Goal: Transaction & Acquisition: Book appointment/travel/reservation

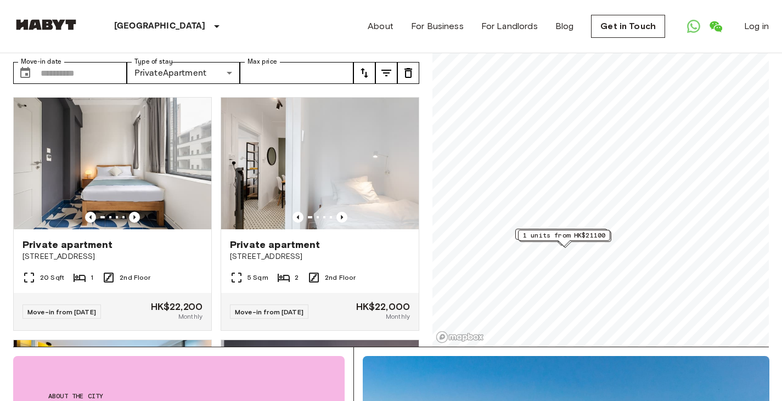
scroll to position [249, 0]
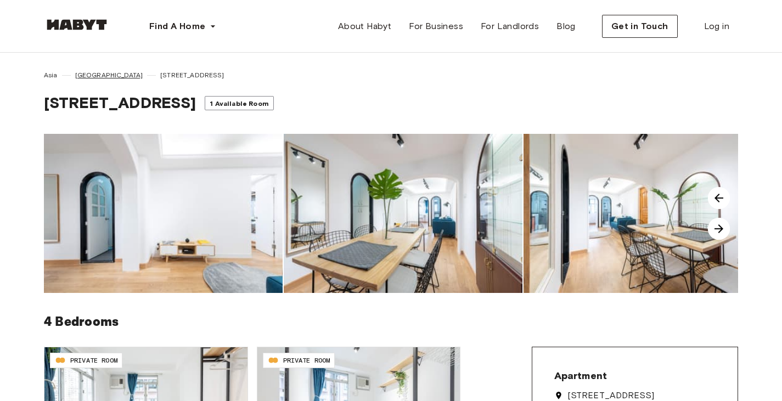
click at [89, 76] on span "[GEOGRAPHIC_DATA]" at bounding box center [109, 75] width 68 height 10
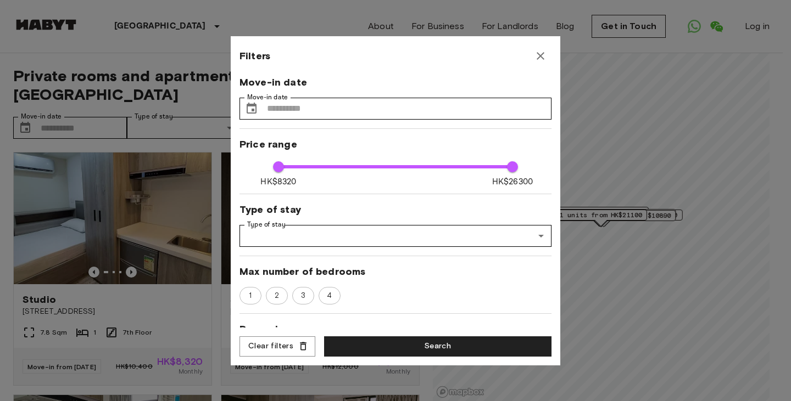
scroll to position [110, 0]
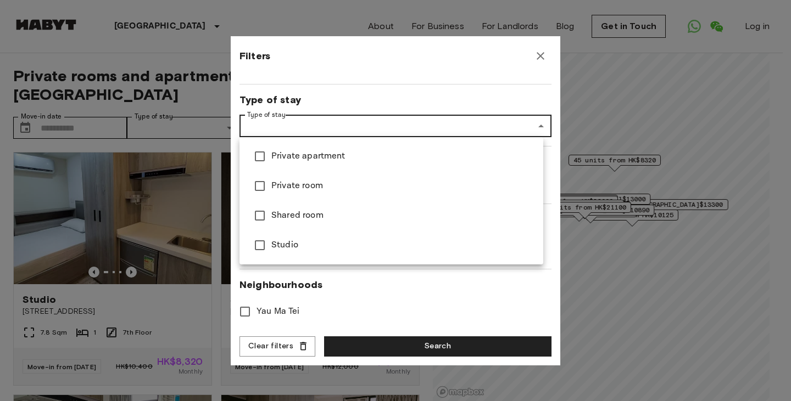
type input "**********"
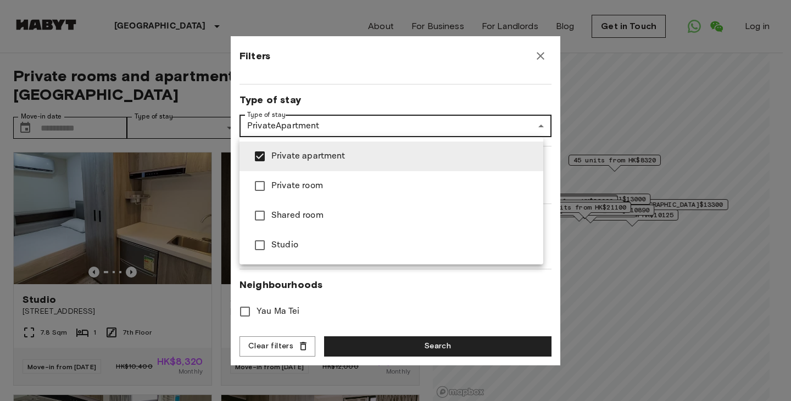
click at [427, 93] on div at bounding box center [395, 200] width 791 height 401
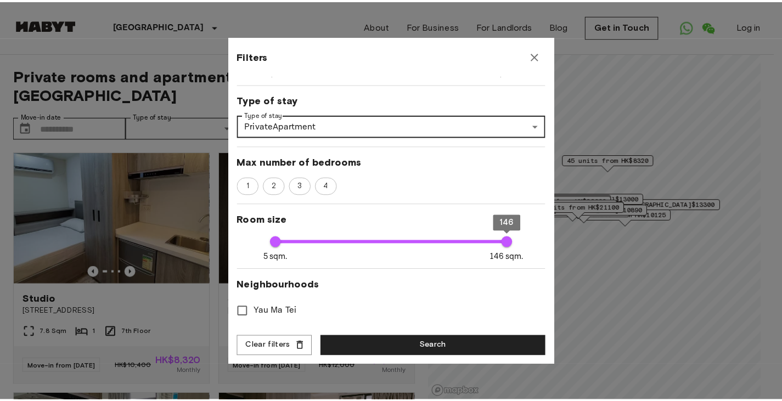
scroll to position [182, 0]
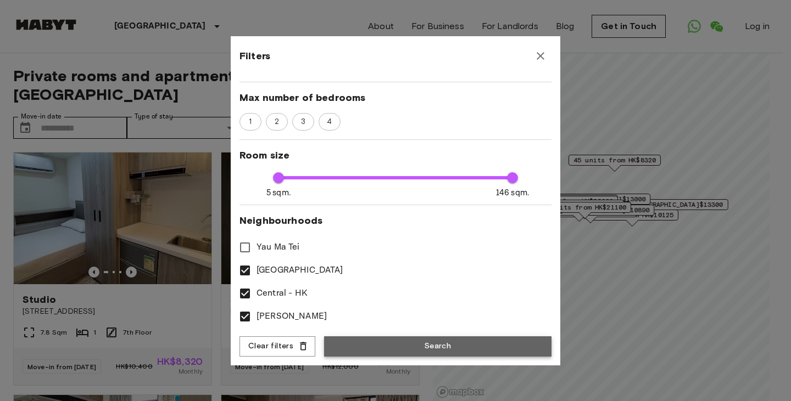
click at [415, 341] on button "Search" at bounding box center [437, 347] width 227 height 20
type input "**********"
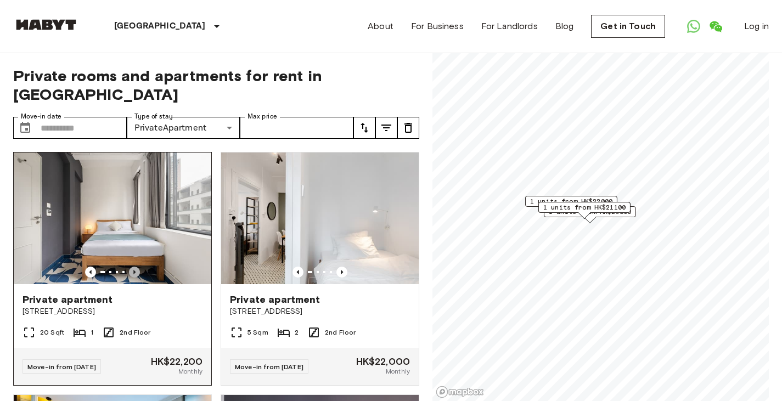
click at [135, 267] on icon "Previous image" at bounding box center [134, 272] width 11 height 11
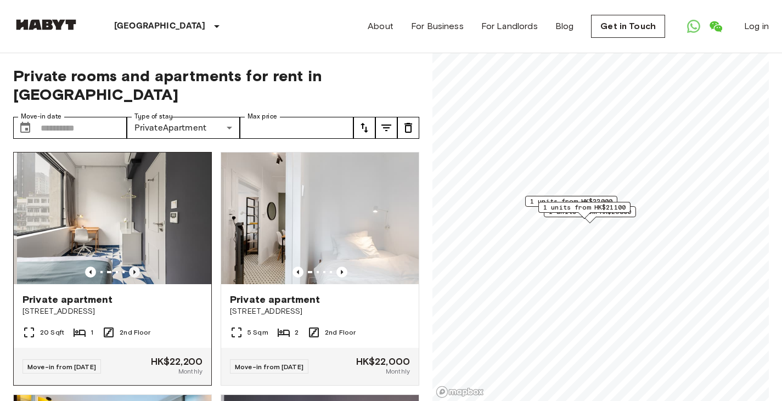
click at [135, 267] on icon "Previous image" at bounding box center [134, 272] width 11 height 11
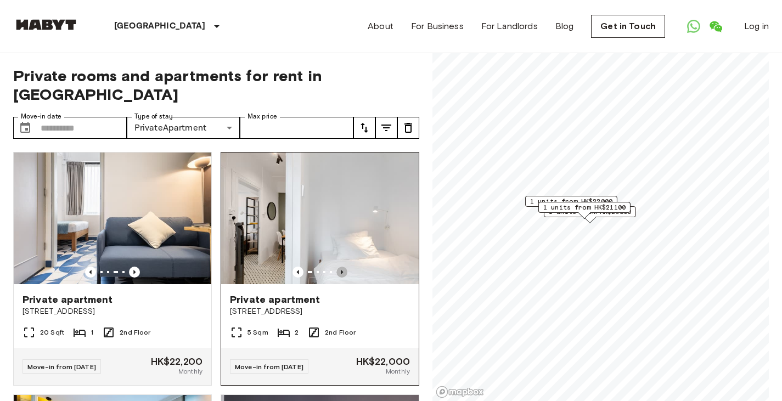
click at [341, 270] on icon "Previous image" at bounding box center [342, 272] width 2 height 4
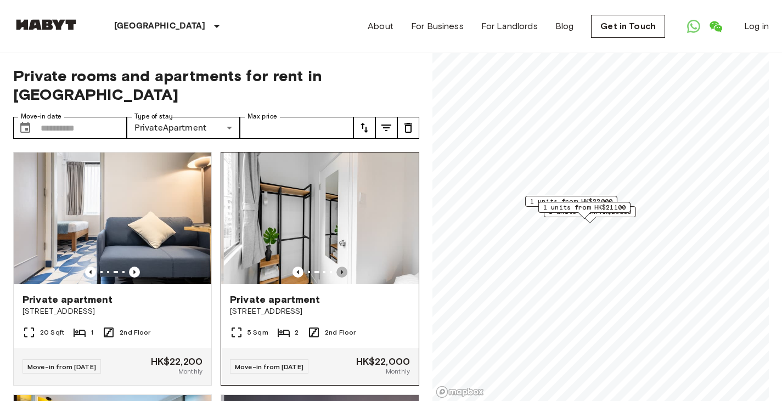
click at [341, 270] on icon "Previous image" at bounding box center [342, 272] width 2 height 4
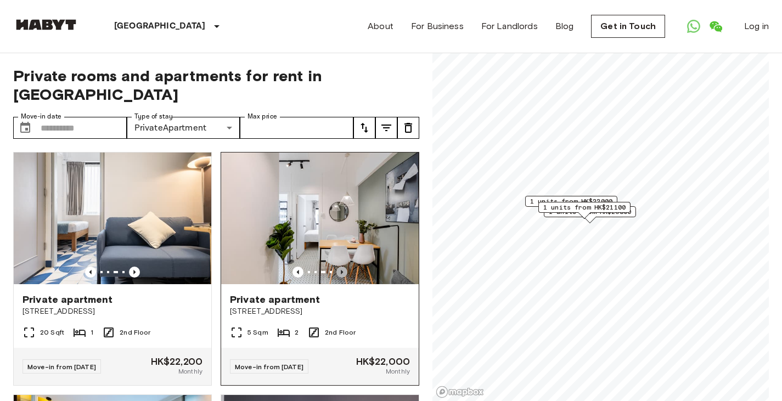
click at [341, 270] on icon "Previous image" at bounding box center [342, 272] width 2 height 4
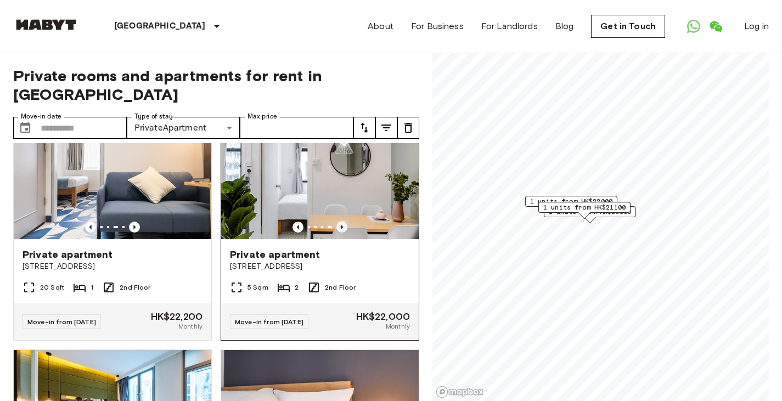
scroll to position [110, 0]
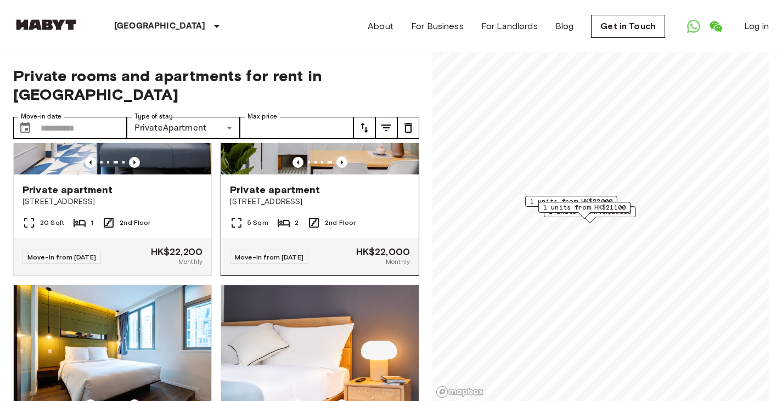
click at [234, 216] on icon at bounding box center [236, 222] width 13 height 13
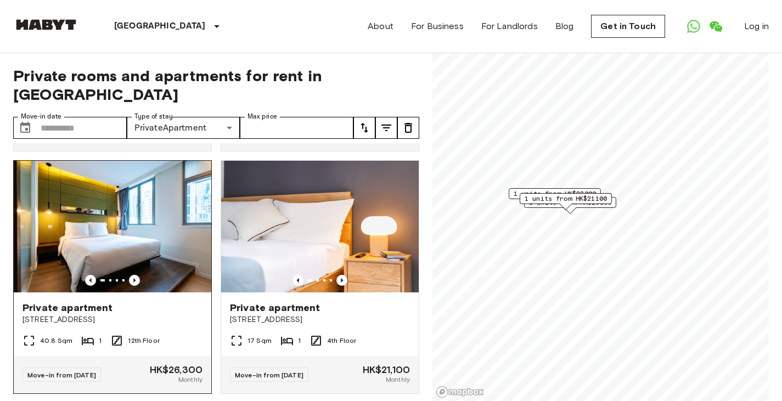
scroll to position [249, 0]
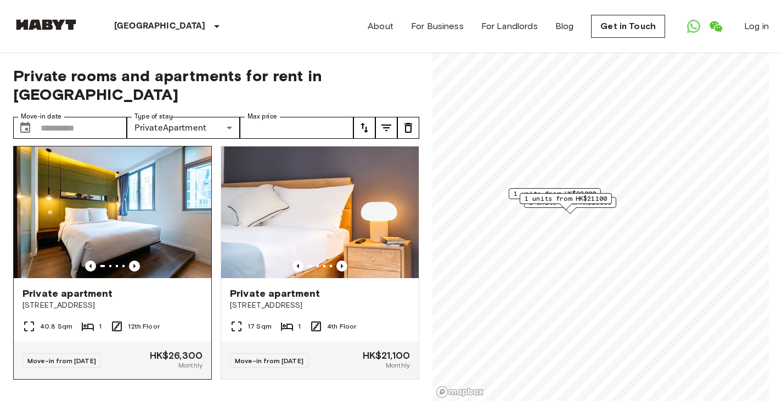
click at [89, 287] on span "Private apartment" at bounding box center [68, 293] width 91 height 13
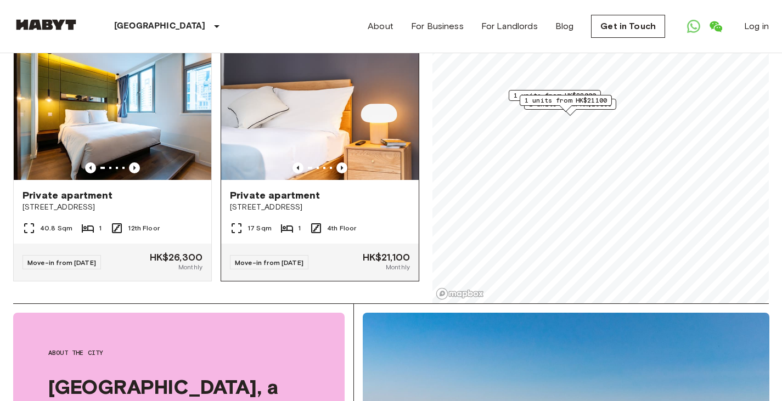
scroll to position [110, 0]
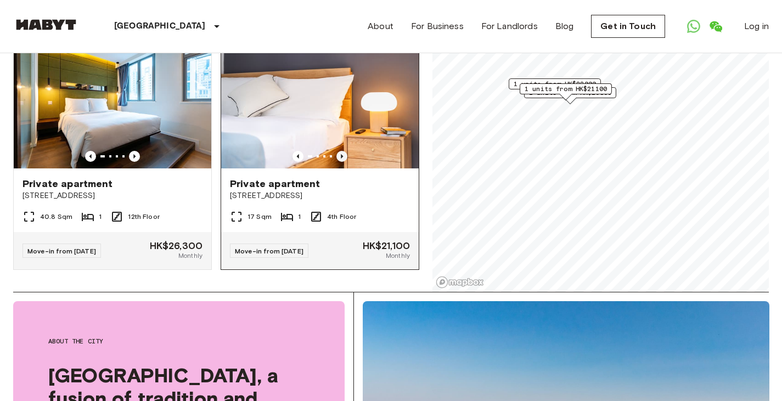
click at [337, 151] on icon "Previous image" at bounding box center [342, 156] width 11 height 11
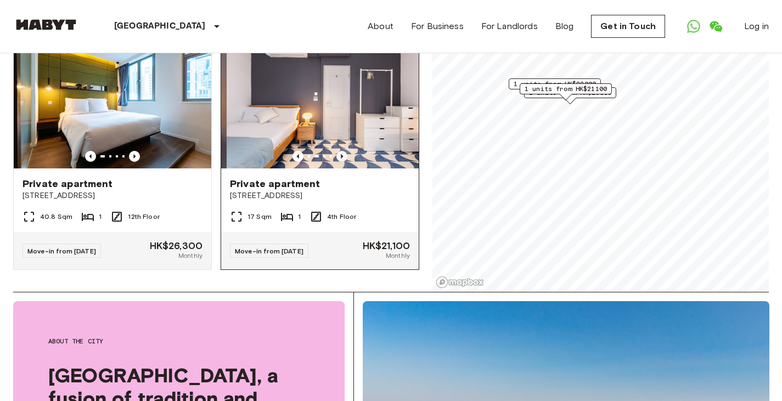
click at [337, 151] on icon "Previous image" at bounding box center [342, 156] width 11 height 11
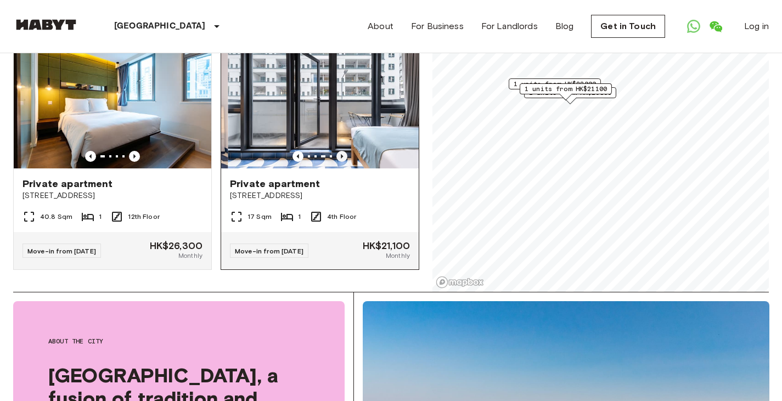
click at [337, 151] on icon "Previous image" at bounding box center [342, 156] width 11 height 11
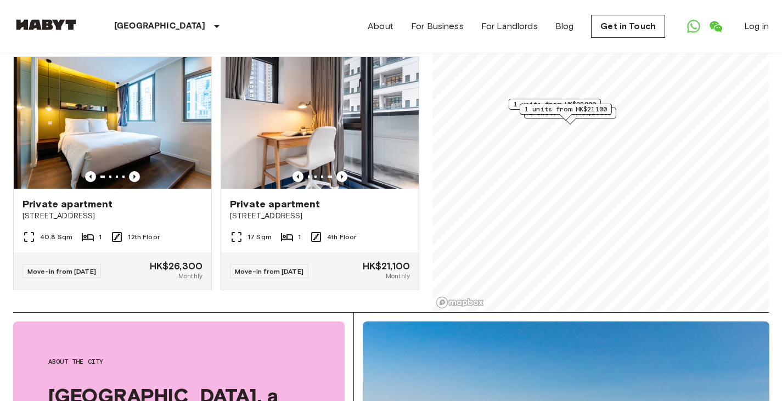
scroll to position [0, 0]
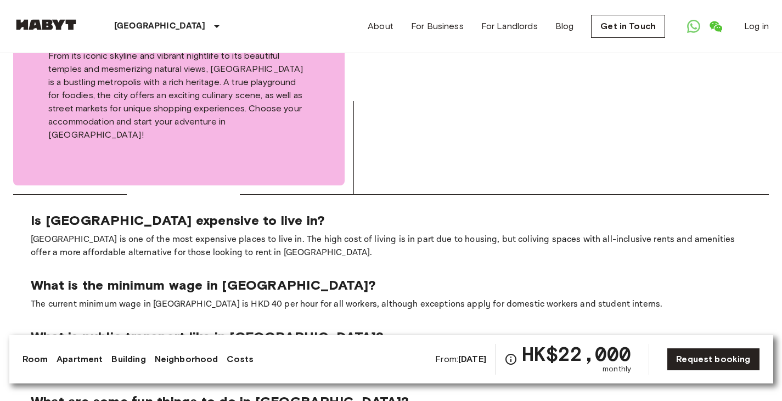
scroll to position [1537, 0]
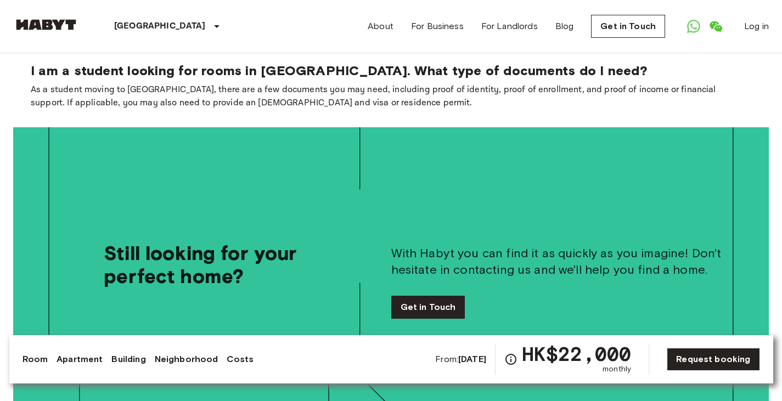
click at [227, 357] on link "Costs" at bounding box center [240, 359] width 27 height 13
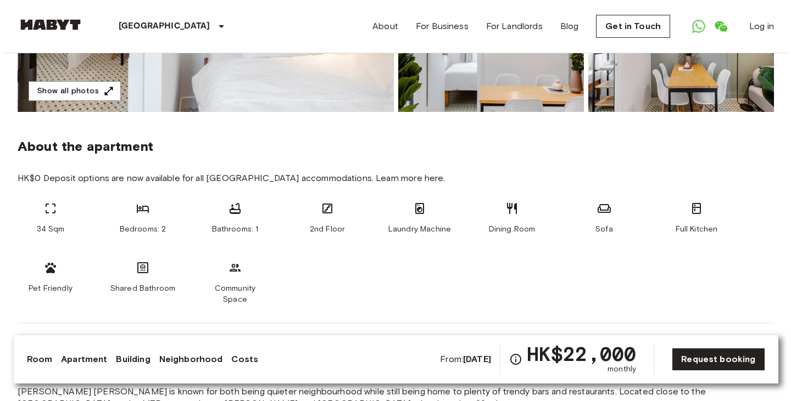
scroll to position [149, 0]
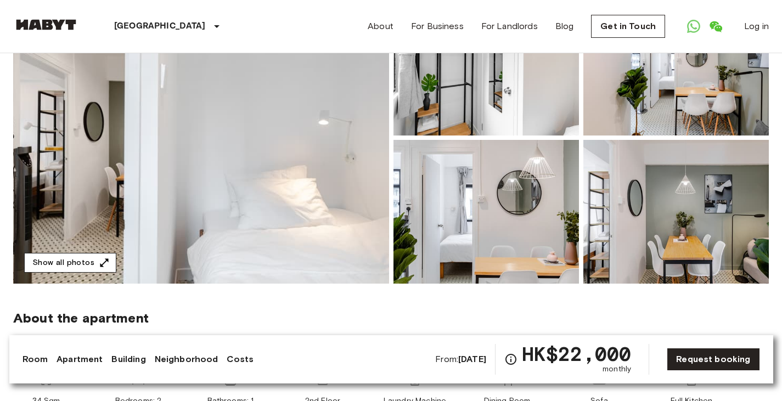
click at [94, 255] on button "Show all photos" at bounding box center [70, 263] width 92 height 20
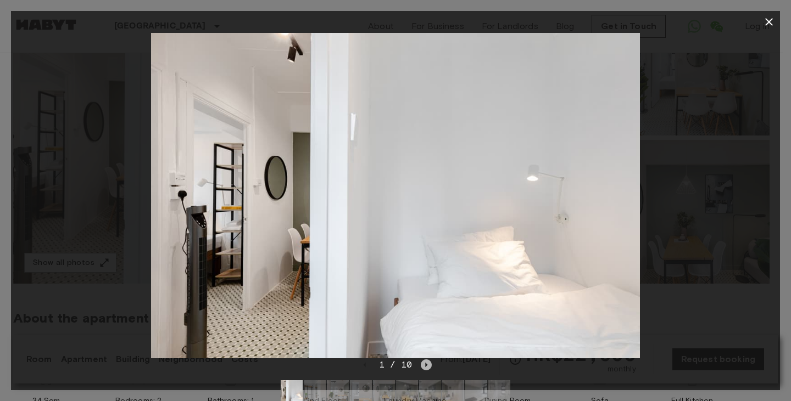
click at [428, 366] on icon "Next image" at bounding box center [426, 365] width 11 height 11
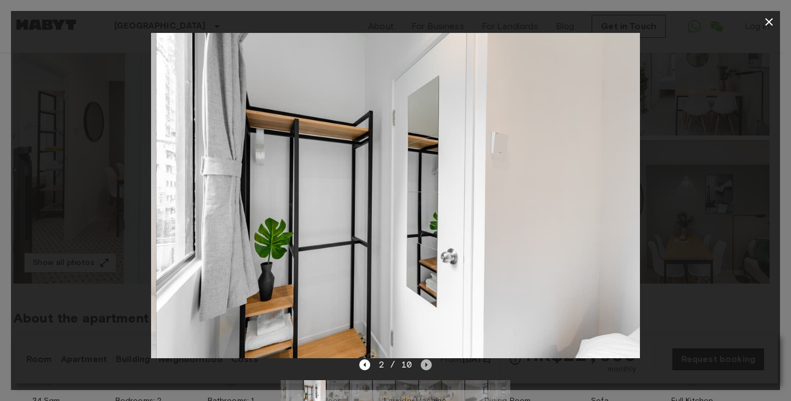
click at [428, 366] on icon "Next image" at bounding box center [426, 365] width 11 height 11
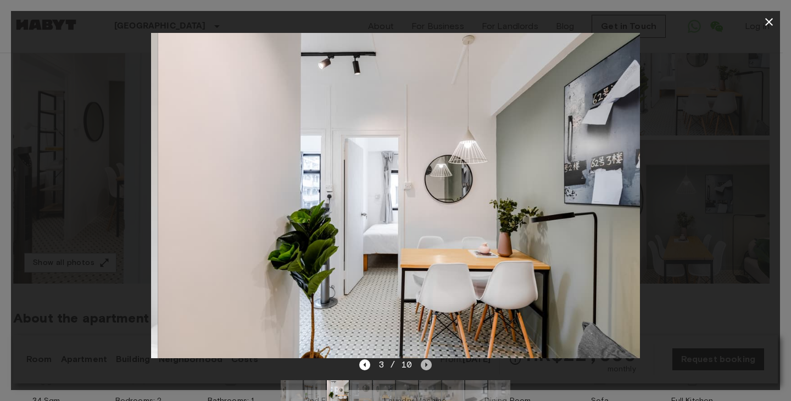
click at [428, 366] on icon "Next image" at bounding box center [426, 365] width 11 height 11
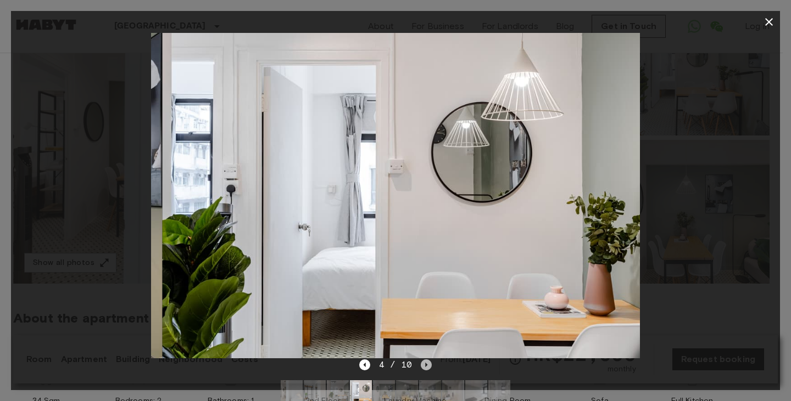
click at [428, 366] on icon "Next image" at bounding box center [426, 365] width 11 height 11
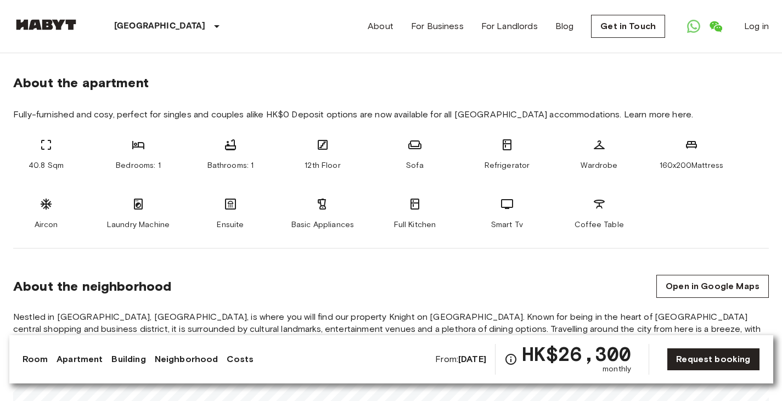
scroll to position [714, 0]
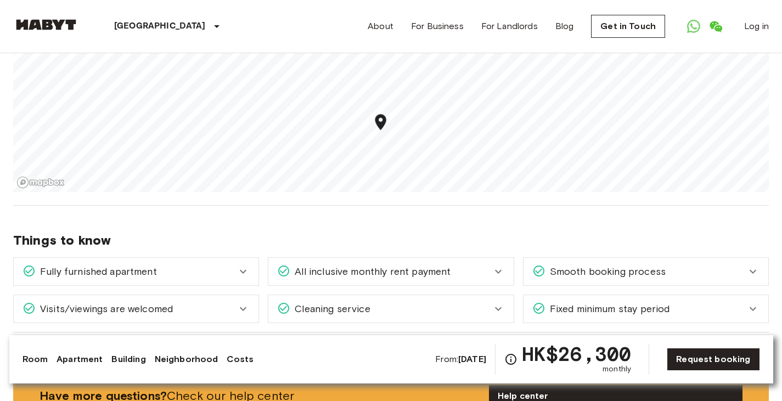
drag, startPoint x: 371, startPoint y: 137, endPoint x: 391, endPoint y: 117, distance: 28.7
click at [390, 113] on icon "Map marker" at bounding box center [380, 122] width 19 height 19
